Goal: Transaction & Acquisition: Purchase product/service

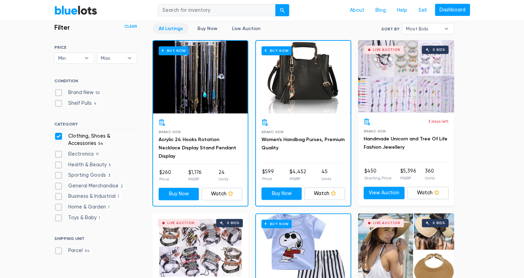
scroll to position [199, 0]
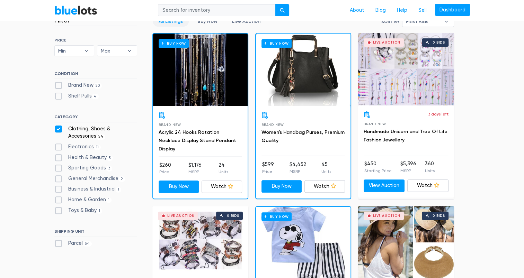
click at [59, 84] on label "Brand New 50" at bounding box center [78, 86] width 48 height 8
click at [59, 84] on New"] "Brand New 50" at bounding box center [56, 84] width 5 height 5
checkbox New"] "true"
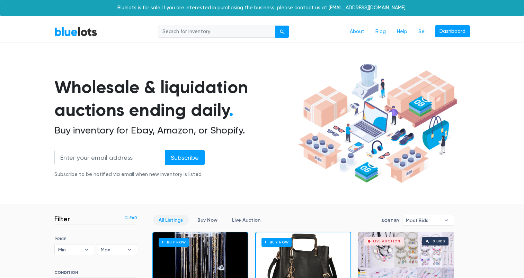
scroll to position [186, 0]
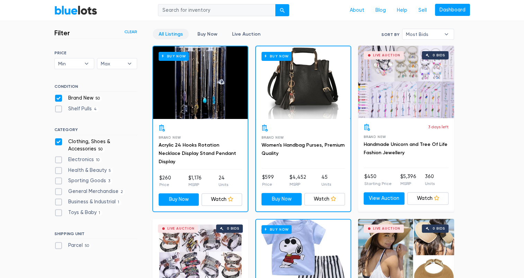
drag, startPoint x: 527, startPoint y: 30, endPoint x: 126, endPoint y: 7, distance: 401.2
click at [126, 7] on div "About Blog Help Sell Dashboard" at bounding box center [286, 10] width 367 height 13
click at [244, 35] on link "Live Auction" at bounding box center [246, 34] width 40 height 11
